Goal: Task Accomplishment & Management: Manage account settings

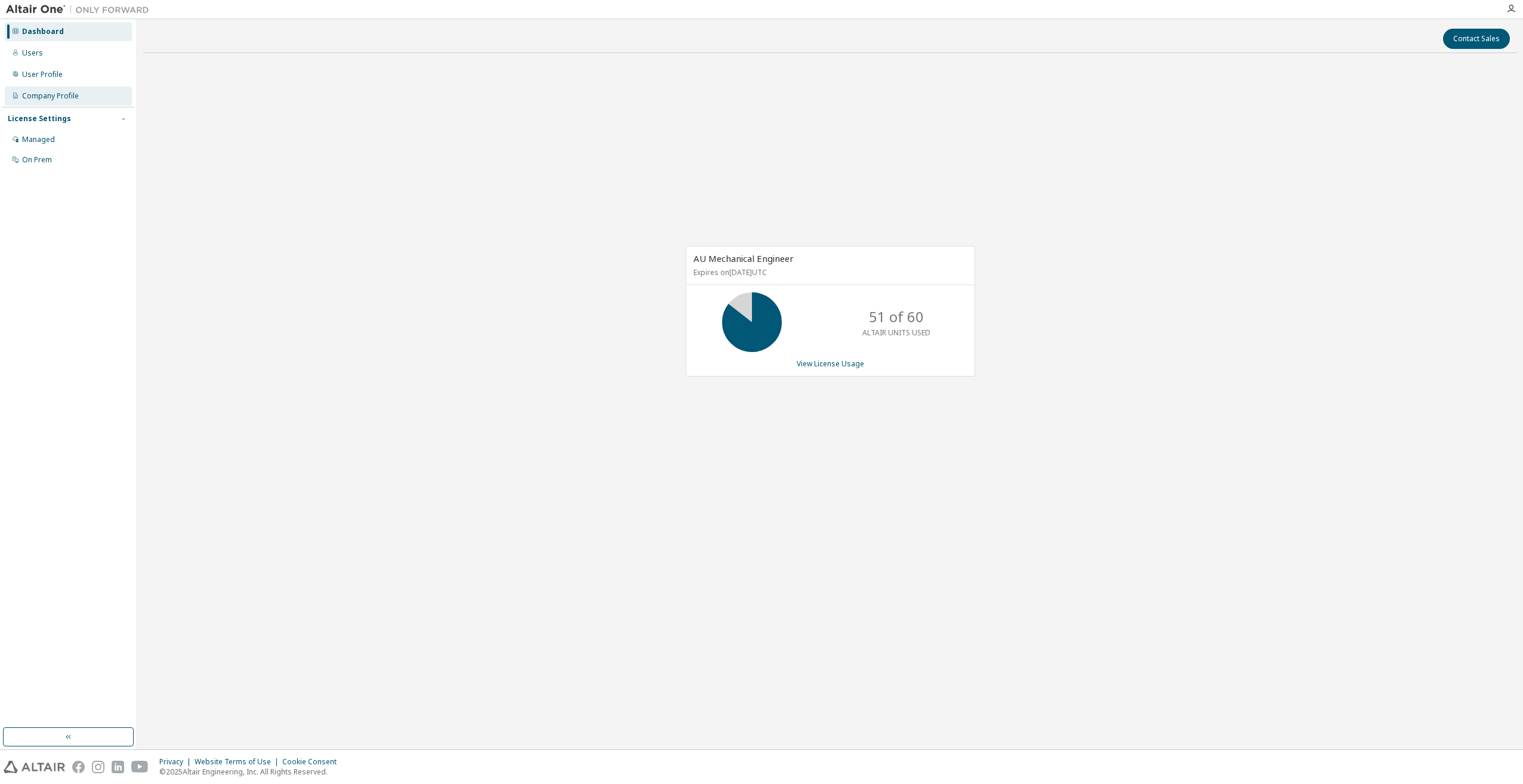
click at [55, 92] on div "Company Profile" at bounding box center [50, 96] width 56 height 10
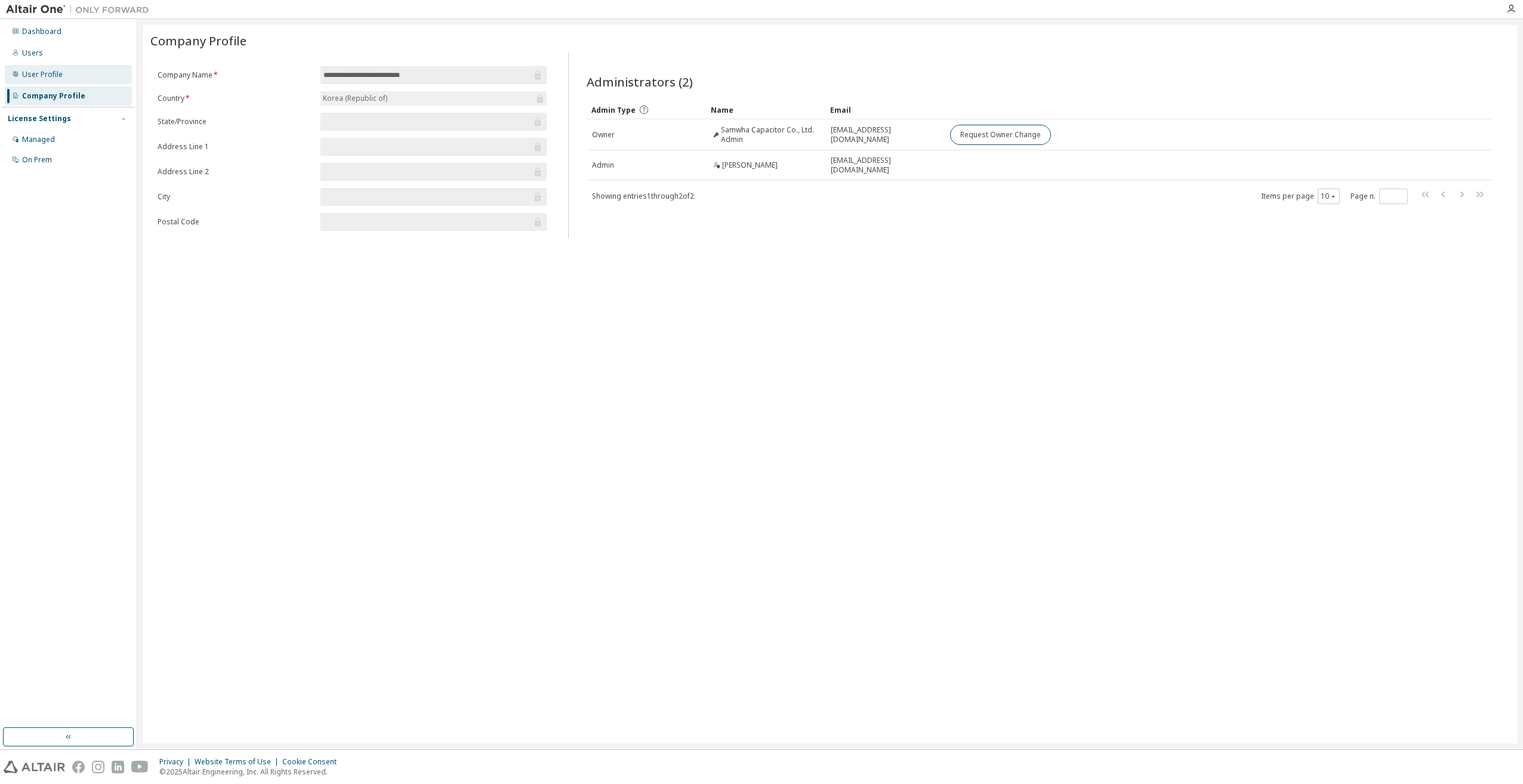
click at [55, 78] on div "User Profile" at bounding box center [42, 75] width 41 height 10
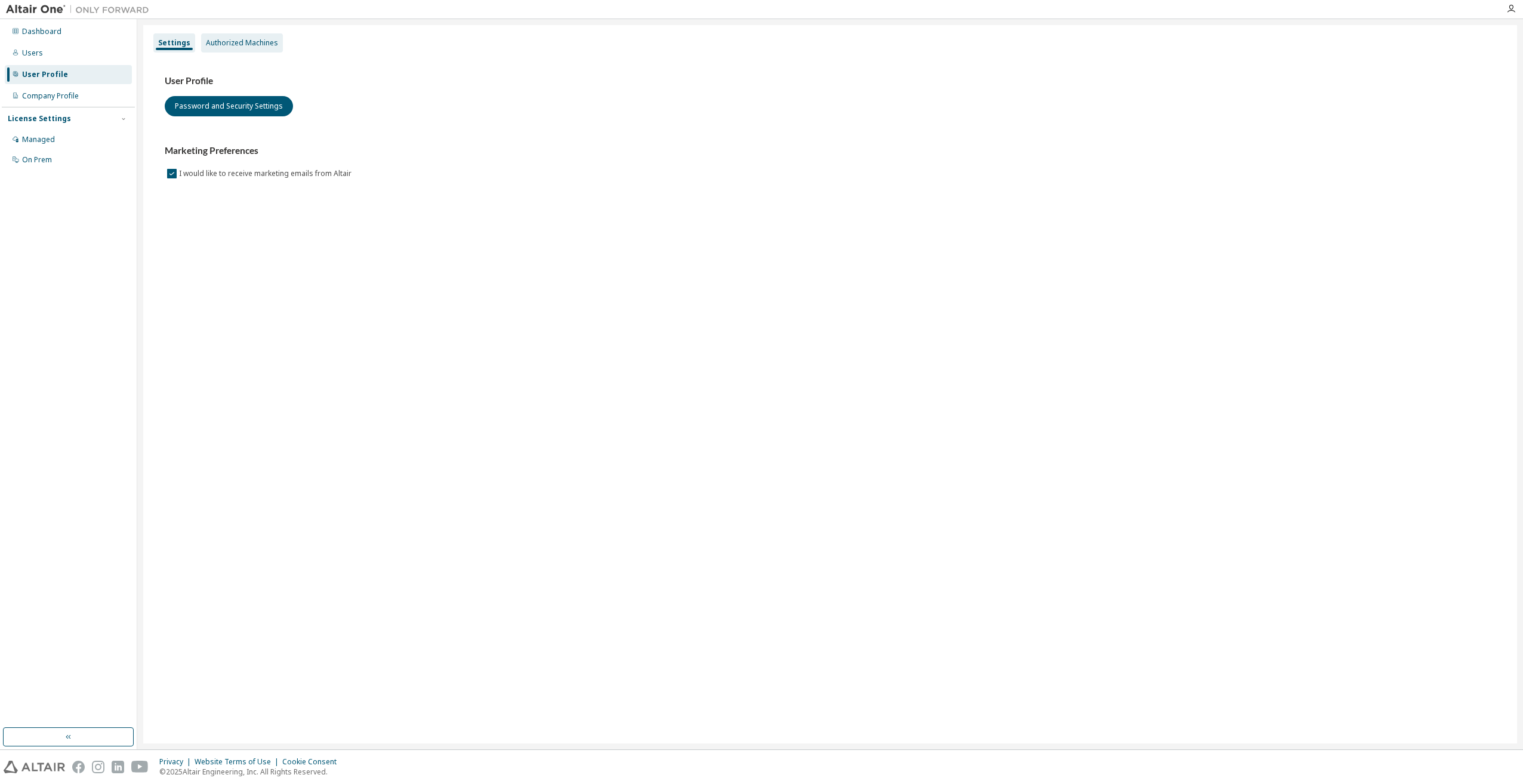
click at [243, 41] on div "Authorized Machines" at bounding box center [242, 43] width 72 height 10
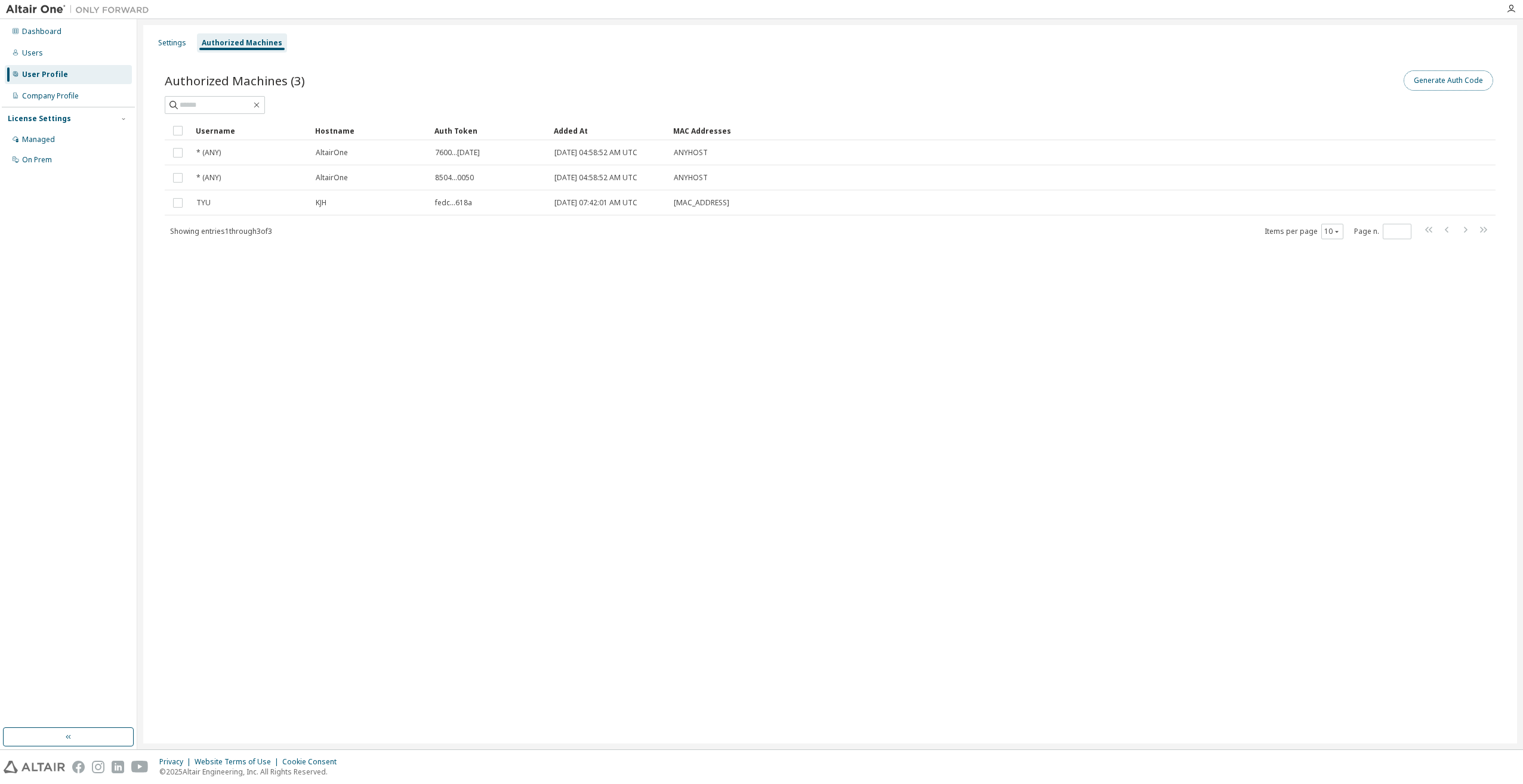
click at [1452, 79] on button "Generate Auth Code" at bounding box center [1448, 80] width 89 height 21
